Goal: Find specific page/section: Find specific page/section

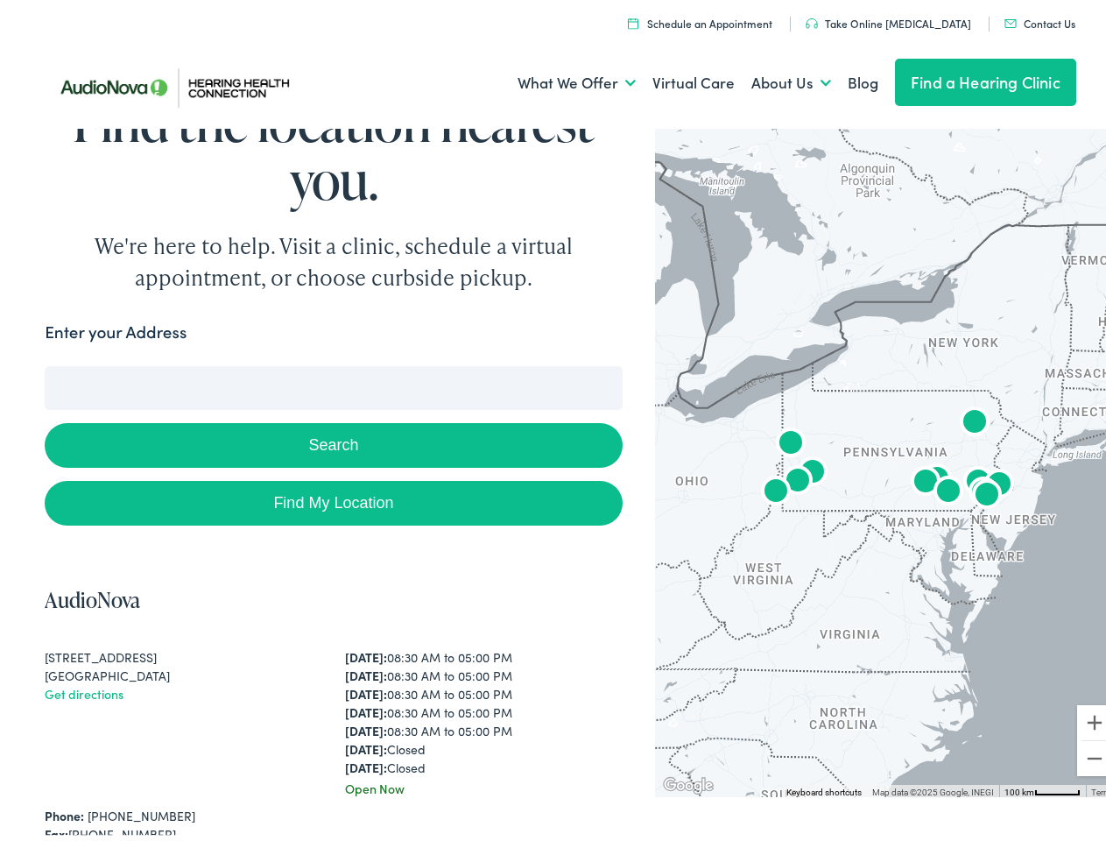
click at [553, 420] on button "Search" at bounding box center [333, 440] width 577 height 45
click at [560, 78] on link "What We Offer" at bounding box center [577, 78] width 118 height 65
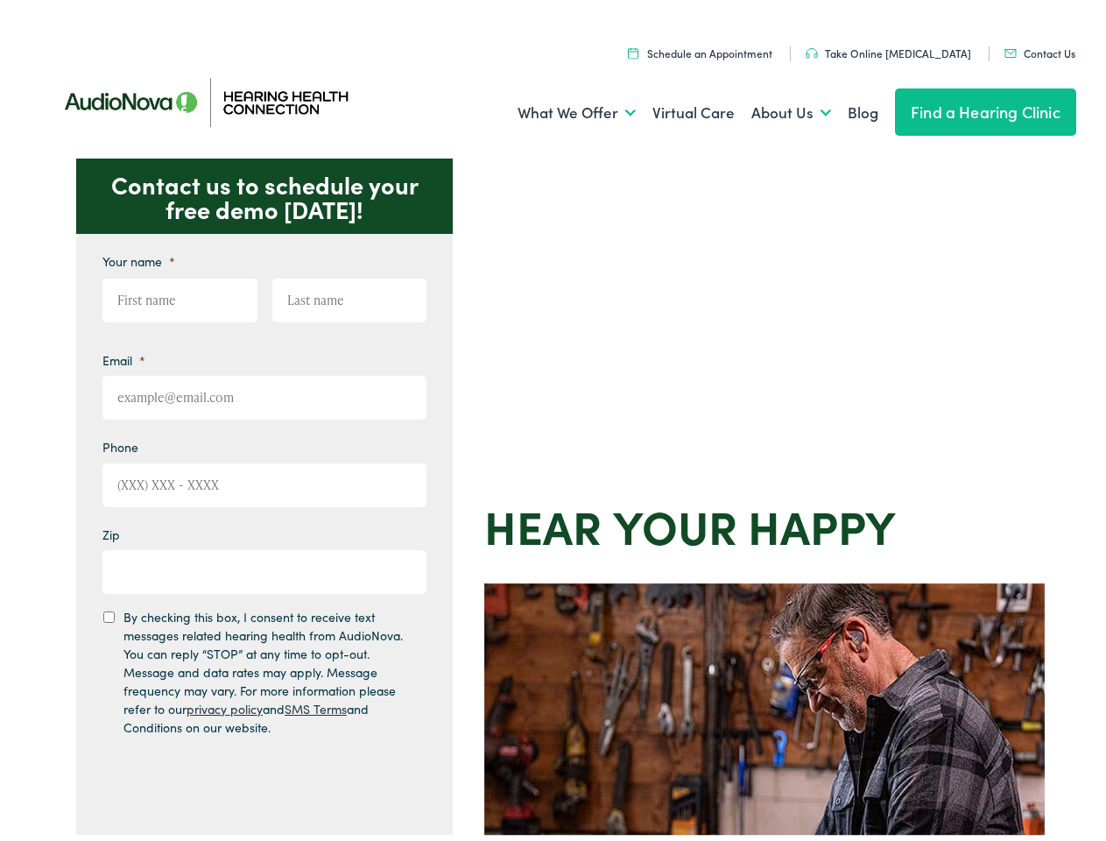
click at [553, 420] on div "Contact us to schedule your free demo [DATE]! Give us a call [PHONE_NUMBER] Ema…" at bounding box center [560, 762] width 1121 height 1218
click at [560, 108] on link "What We Offer" at bounding box center [577, 107] width 118 height 65
click at [772, 108] on link "About Us" at bounding box center [791, 107] width 80 height 65
